Goal: Task Accomplishment & Management: Complete application form

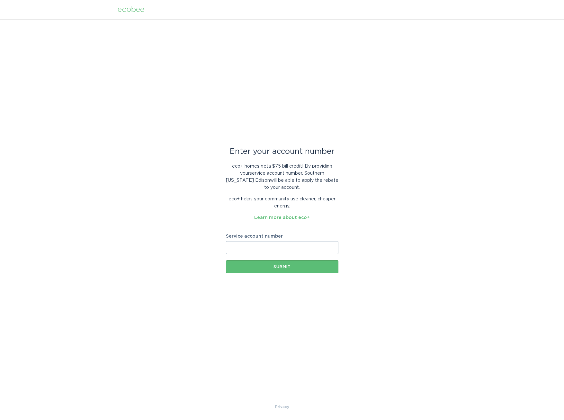
click at [299, 246] on input "Service account number" at bounding box center [282, 247] width 112 height 13
paste input "700043531119"
type input "700043531119"
click at [308, 268] on div "Submit" at bounding box center [282, 267] width 106 height 4
